Goal: Task Accomplishment & Management: Use online tool/utility

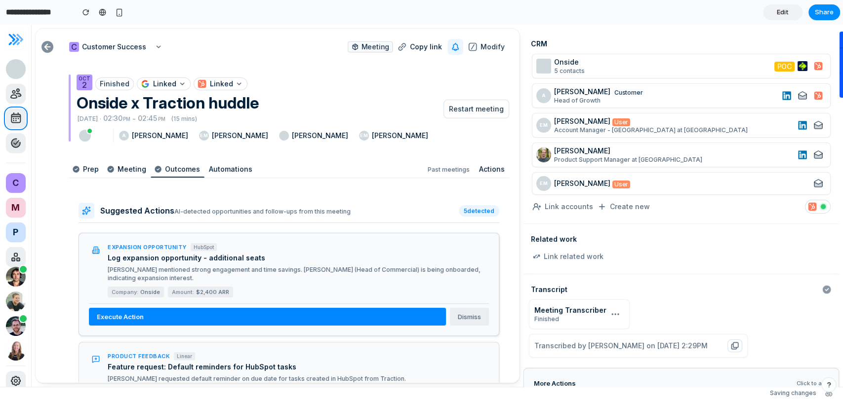
scroll to position [87, 0]
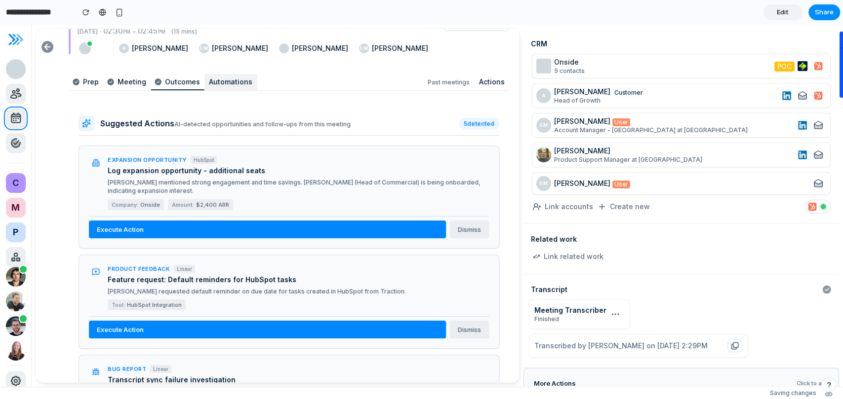
click at [229, 83] on p "Automations" at bounding box center [230, 82] width 43 height 8
click at [177, 82] on p "Outcomes" at bounding box center [182, 82] width 35 height 8
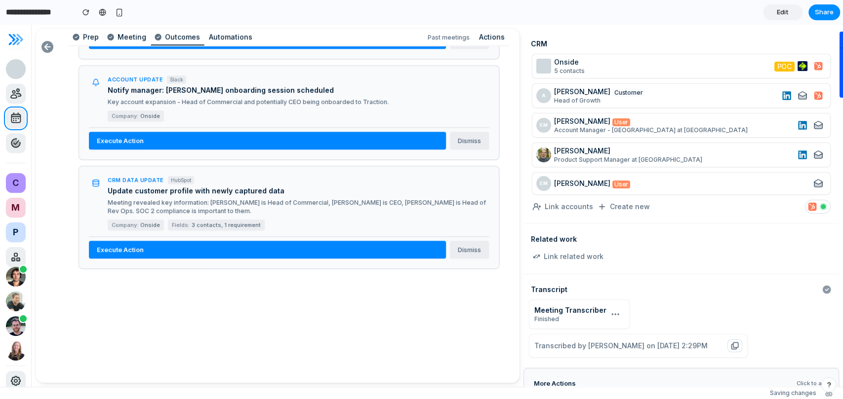
scroll to position [512, 0]
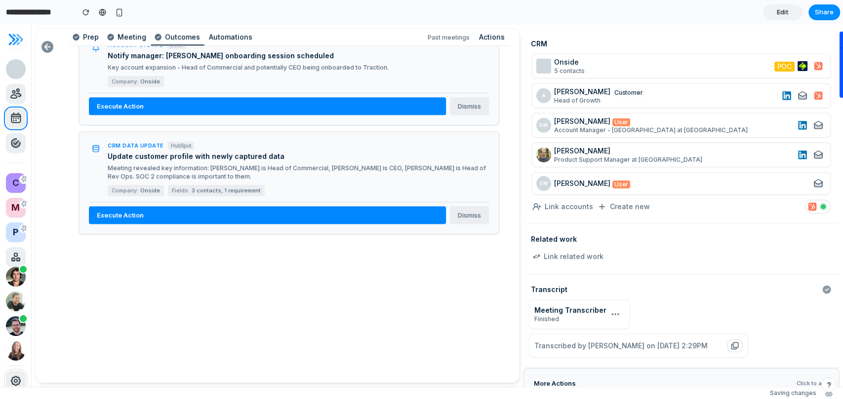
click at [14, 380] on icon at bounding box center [15, 381] width 10 height 10
click at [14, 37] on span at bounding box center [16, 40] width 20 height 20
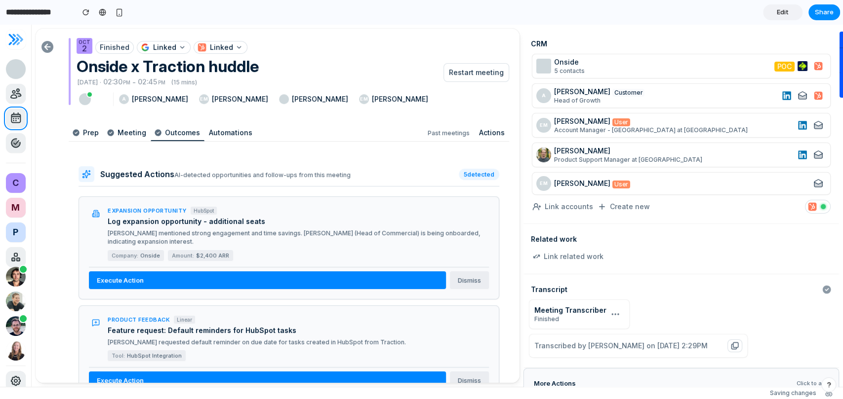
scroll to position [85, 0]
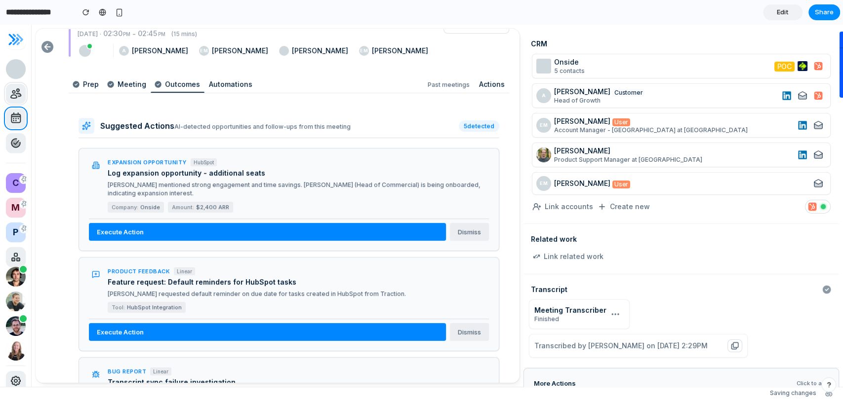
click at [19, 93] on icon at bounding box center [16, 94] width 12 height 12
click at [17, 113] on span at bounding box center [16, 119] width 20 height 20
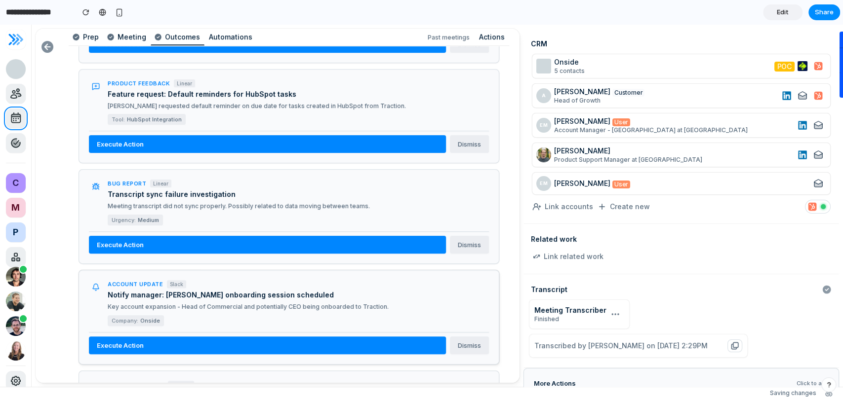
scroll to position [503, 0]
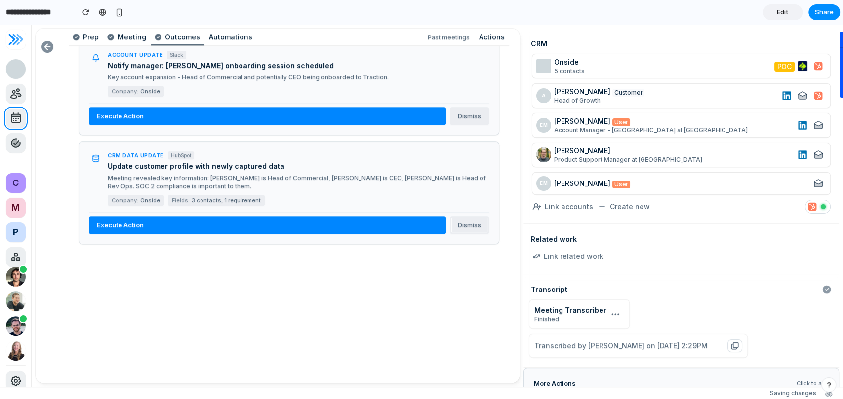
drag, startPoint x: 461, startPoint y: 216, endPoint x: 461, endPoint y: 289, distance: 73.6
click at [461, 289] on div "Suggested Actions AI-detected opportunities and follow-ups from this meeting 5 …" at bounding box center [289, 38] width 440 height 715
click at [321, 289] on div at bounding box center [289, 330] width 440 height 113
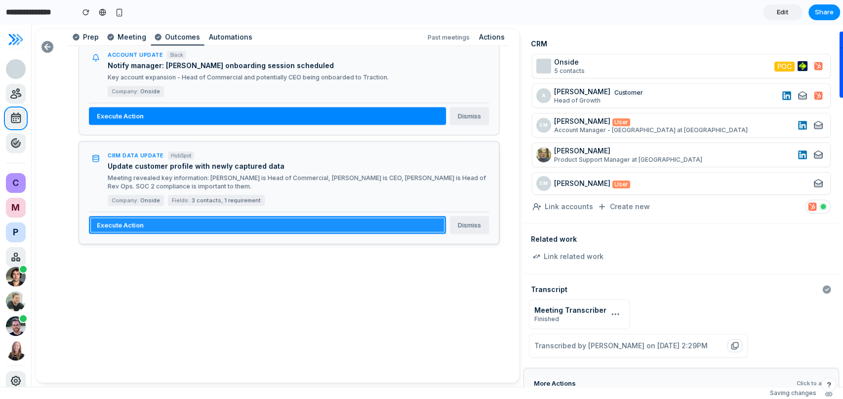
click at [197, 216] on button "Execute Action" at bounding box center [267, 225] width 357 height 18
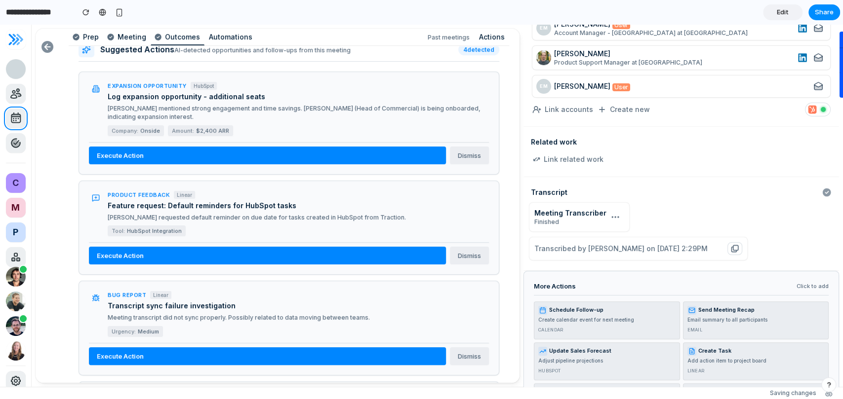
scroll to position [181, 0]
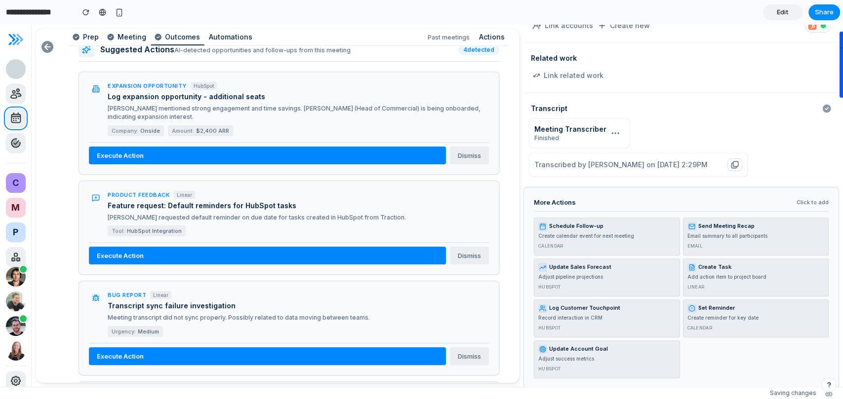
click at [806, 198] on span "Click to add" at bounding box center [812, 202] width 32 height 8
click at [721, 265] on span "Create Task" at bounding box center [714, 267] width 33 height 6
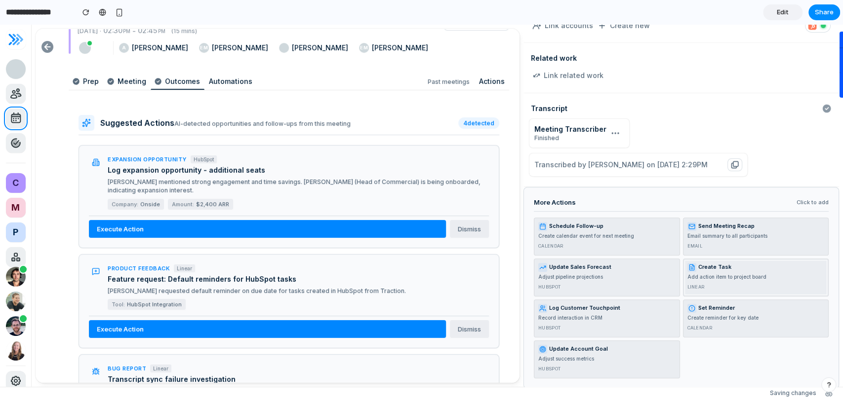
scroll to position [0, 0]
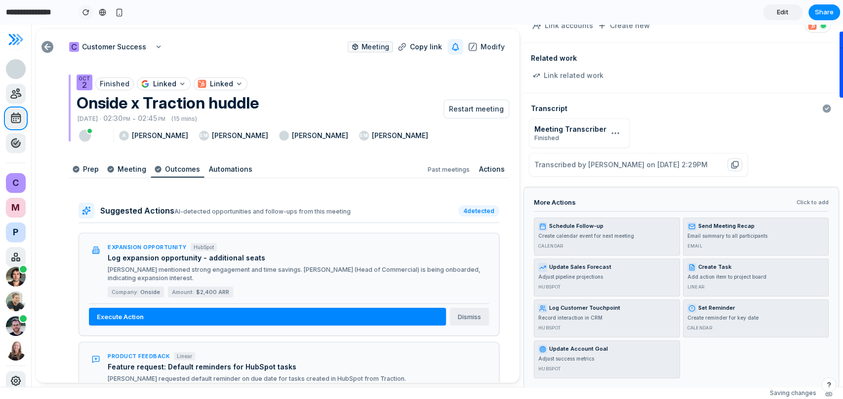
click at [88, 14] on div "button" at bounding box center [85, 12] width 7 height 7
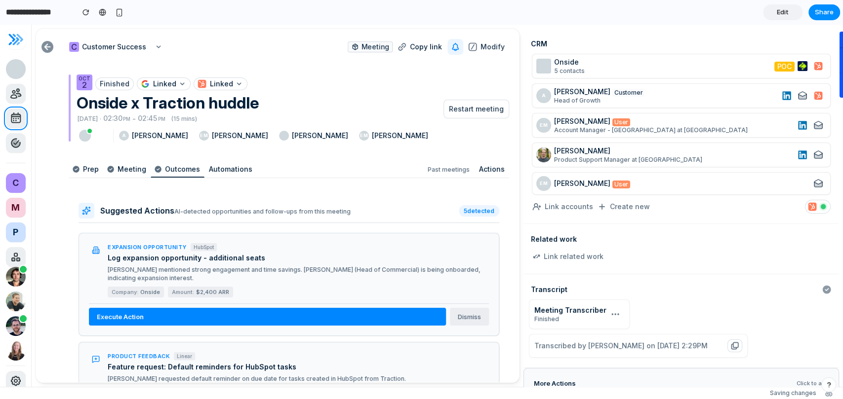
click at [735, 341] on icon at bounding box center [735, 346] width 10 height 10
click at [739, 343] on icon at bounding box center [735, 346] width 10 height 10
